Goal: Task Accomplishment & Management: Manage account settings

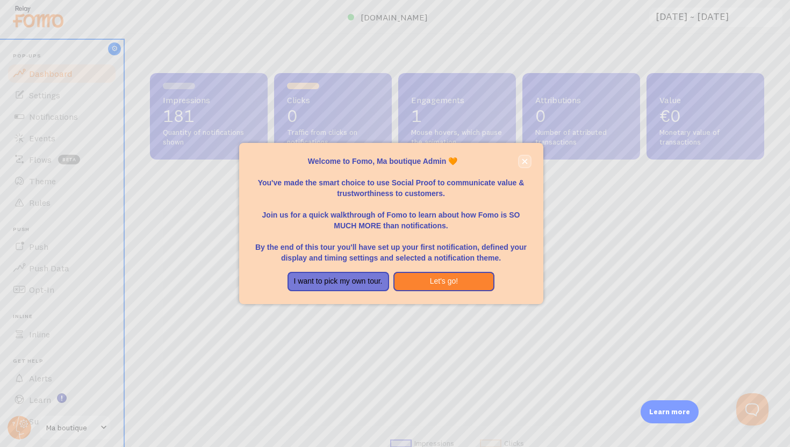
click at [524, 162] on icon "close," at bounding box center [524, 161] width 5 height 5
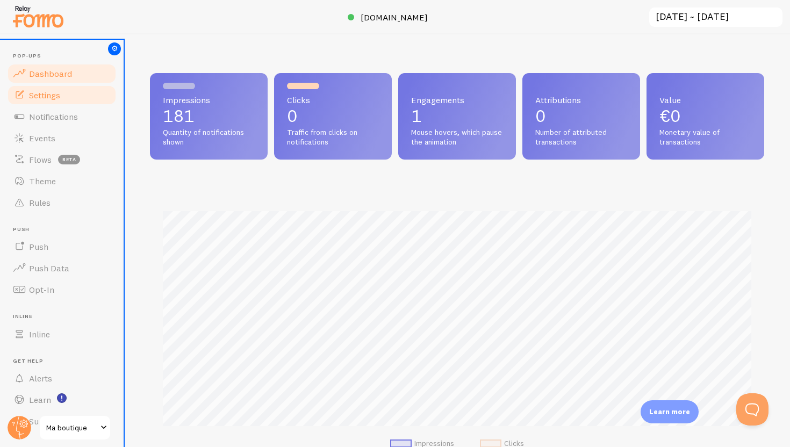
click at [61, 92] on link "Settings" at bounding box center [61, 94] width 111 height 21
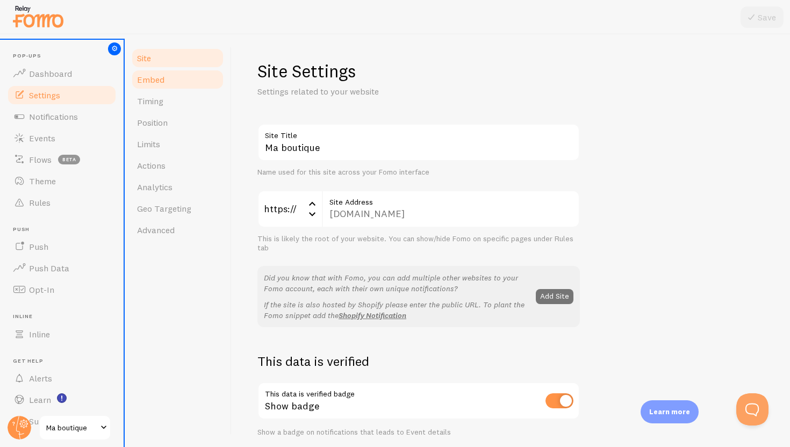
click at [160, 77] on span "Embed" at bounding box center [150, 79] width 27 height 11
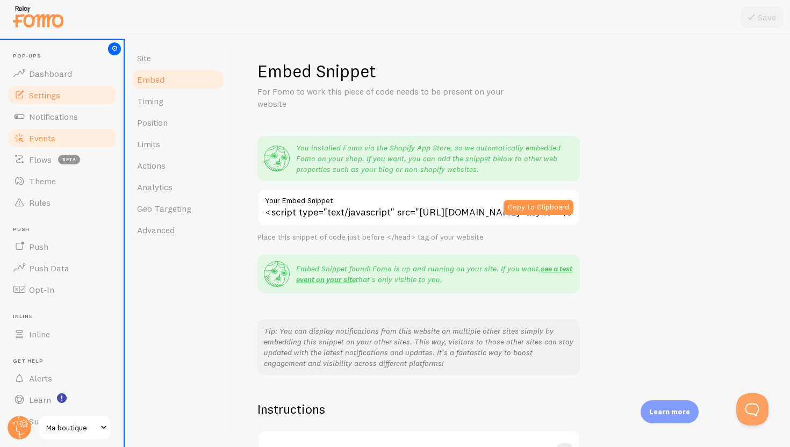
click at [68, 131] on link "Events" at bounding box center [61, 137] width 111 height 21
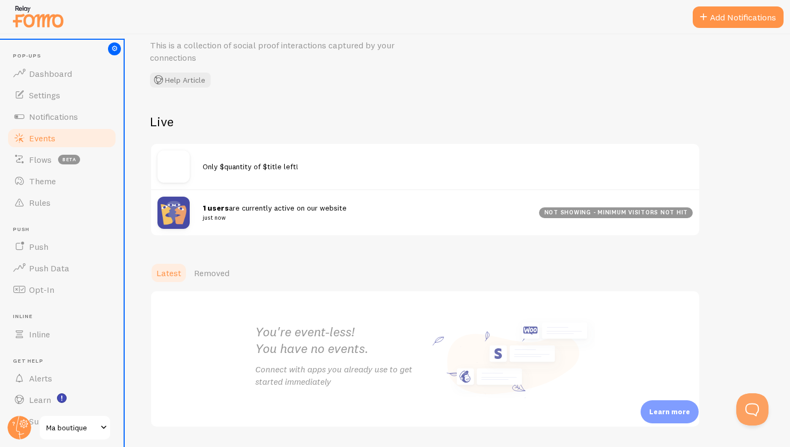
scroll to position [43, 0]
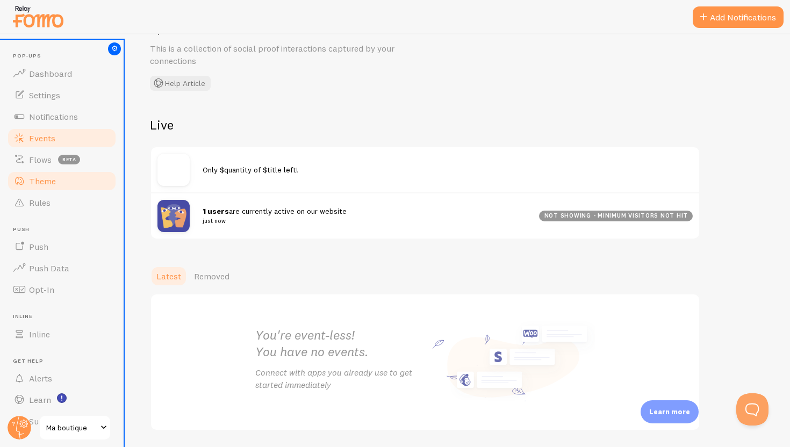
click at [59, 184] on link "Theme" at bounding box center [61, 180] width 111 height 21
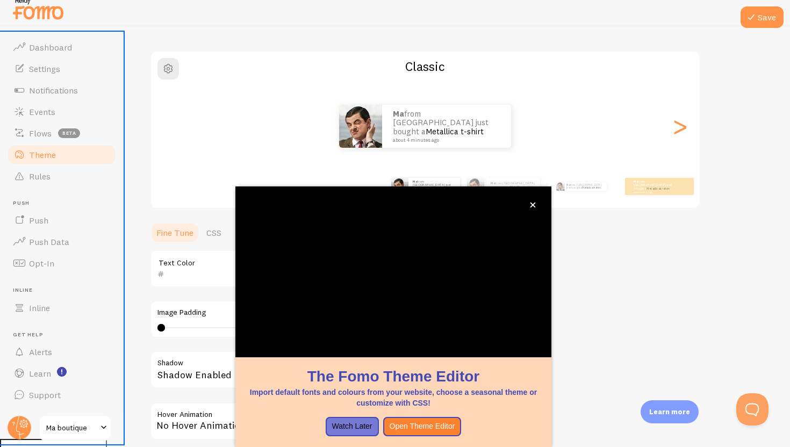
scroll to position [10, 0]
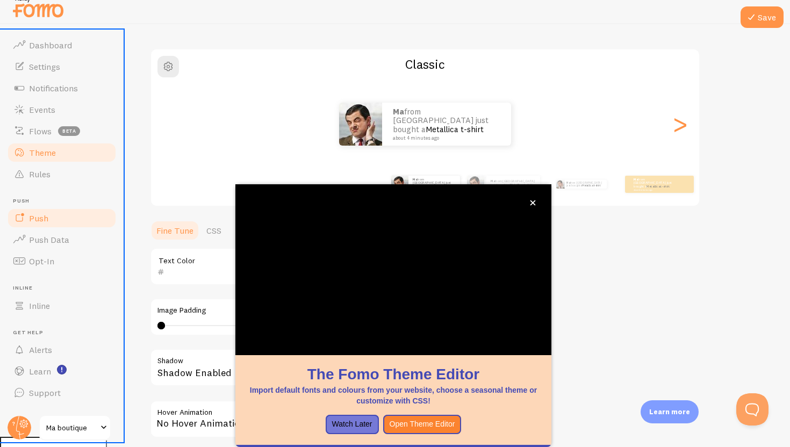
click at [46, 218] on span "Push" at bounding box center [38, 218] width 19 height 11
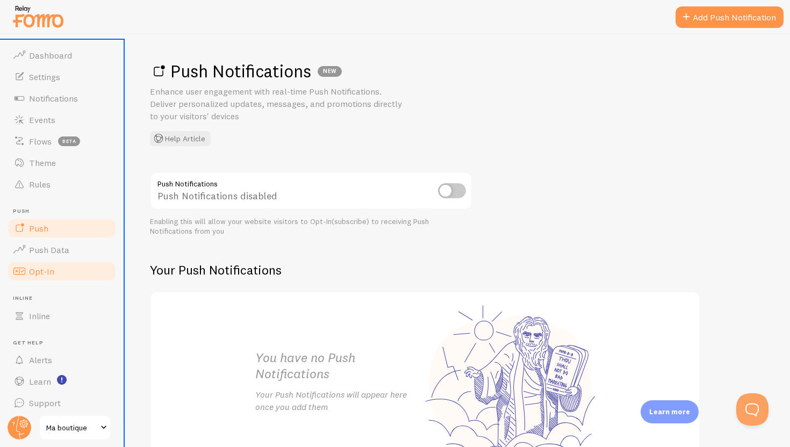
click at [62, 261] on link "Opt-In" at bounding box center [61, 271] width 111 height 21
